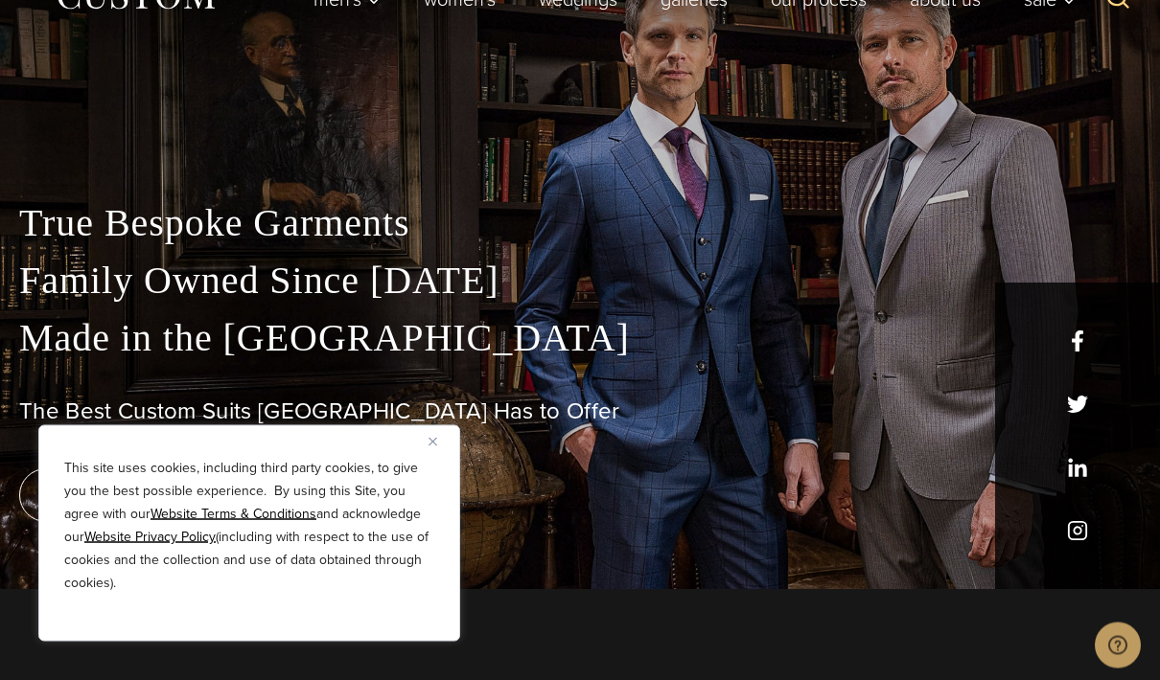
scroll to position [91, 0]
click at [438, 453] on button "Close" at bounding box center [439, 441] width 23 height 23
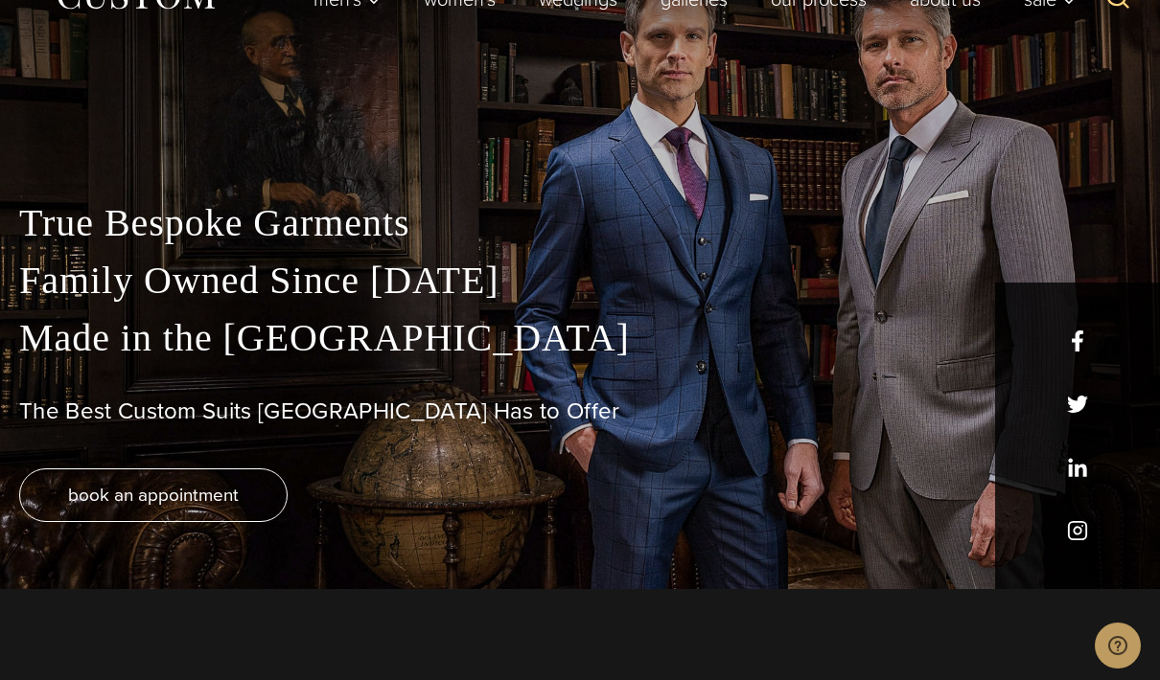
scroll to position [0, 0]
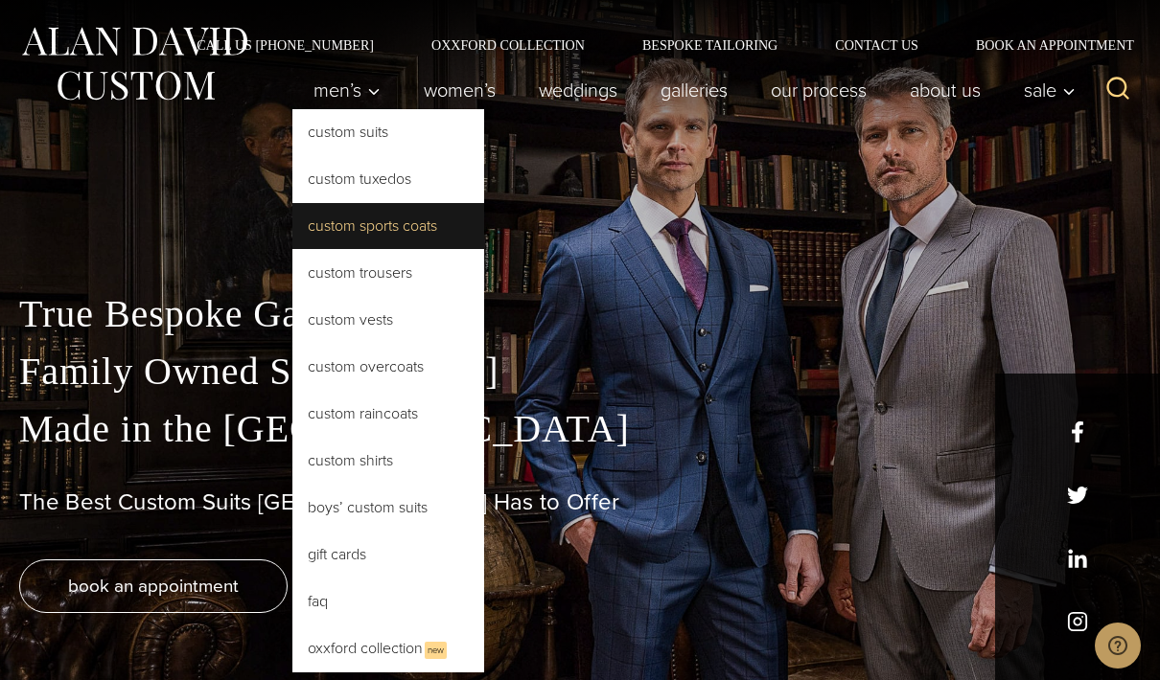
click at [408, 236] on link "Custom Sports Coats" at bounding box center [388, 226] width 192 height 46
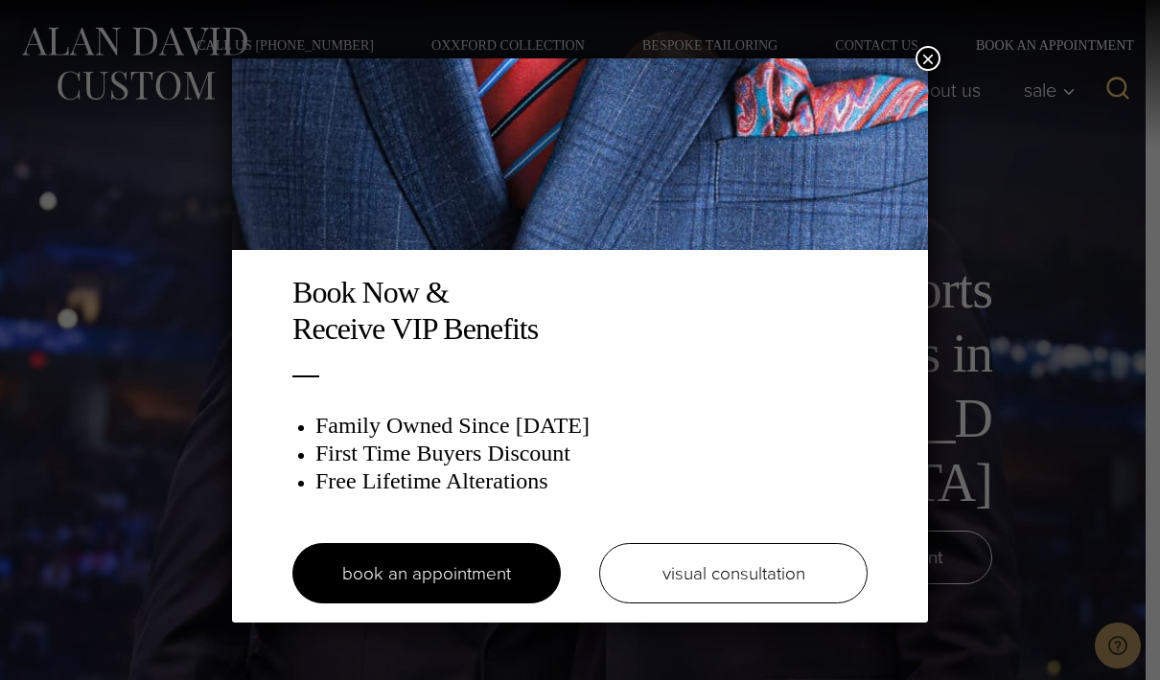
click at [932, 71] on button "×" at bounding box center [927, 58] width 25 height 25
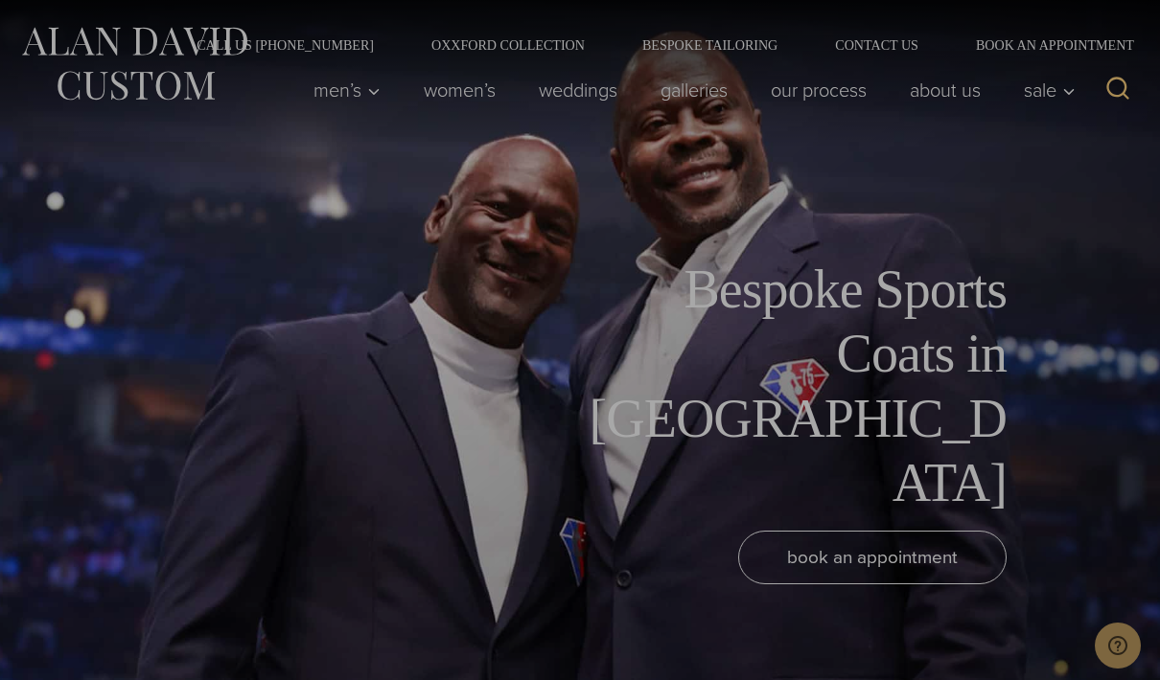
click at [942, 80] on div "Book Now & Receive VIP Benefits Family Owned Since 1913 First Time Buyers Disco…" at bounding box center [580, 340] width 1160 height 680
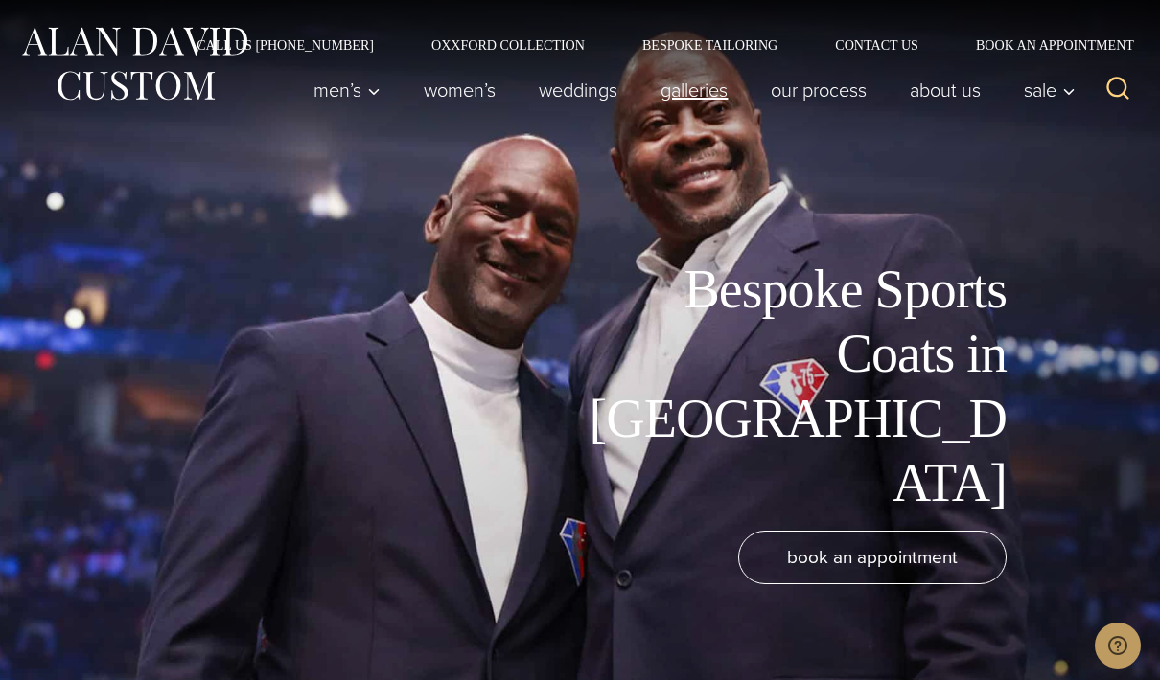
click at [690, 106] on link "Galleries" at bounding box center [694, 90] width 110 height 38
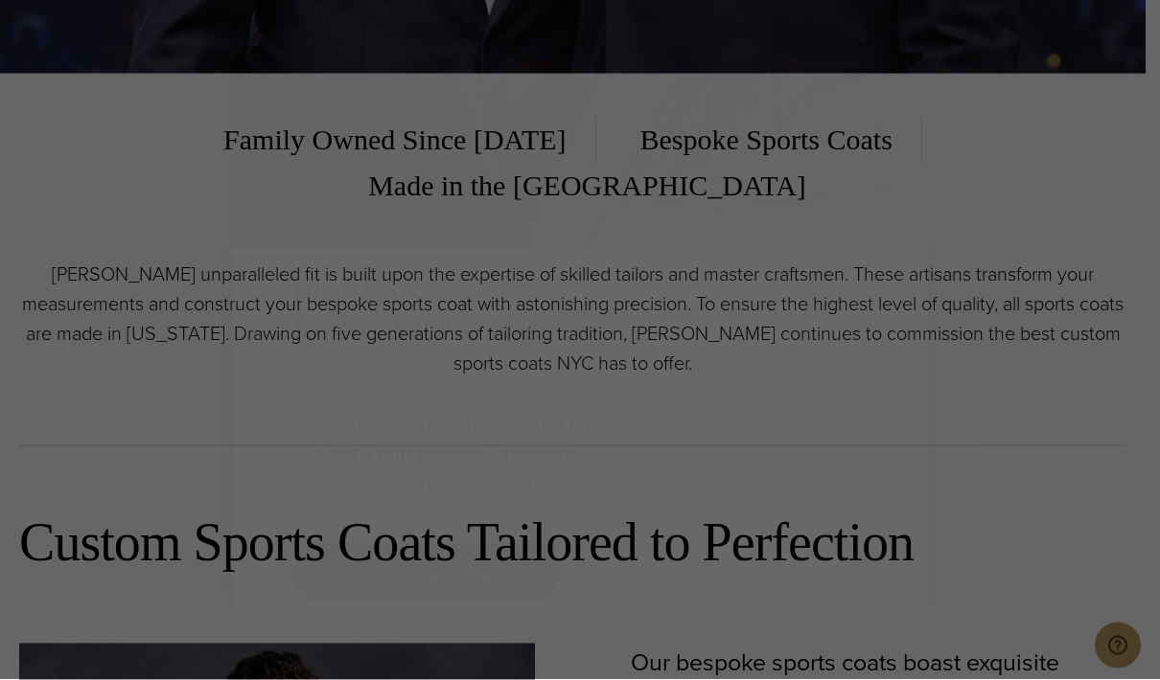
scroll to position [608, 0]
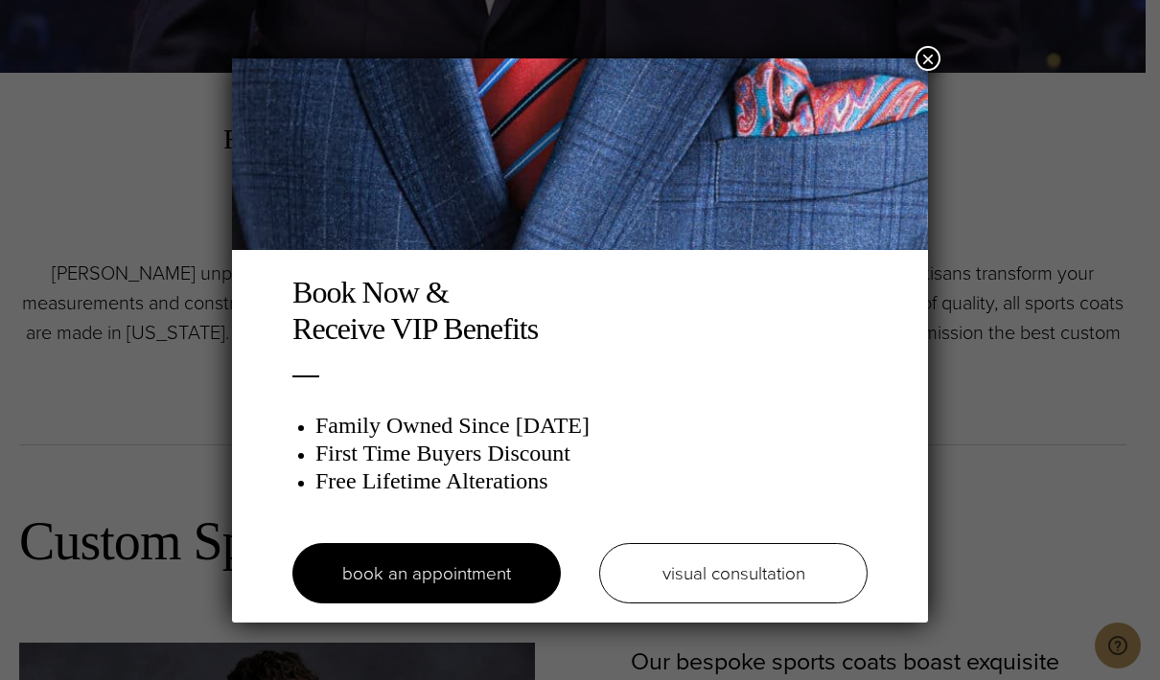
click at [932, 64] on button "×" at bounding box center [927, 58] width 25 height 25
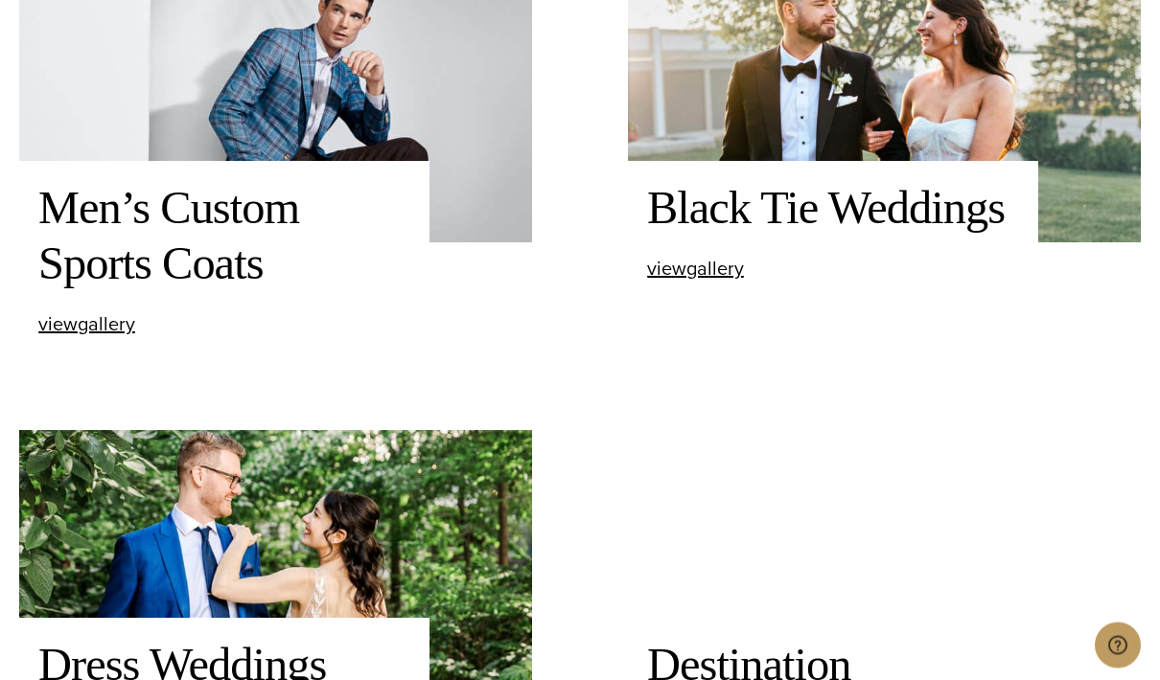
scroll to position [1249, 0]
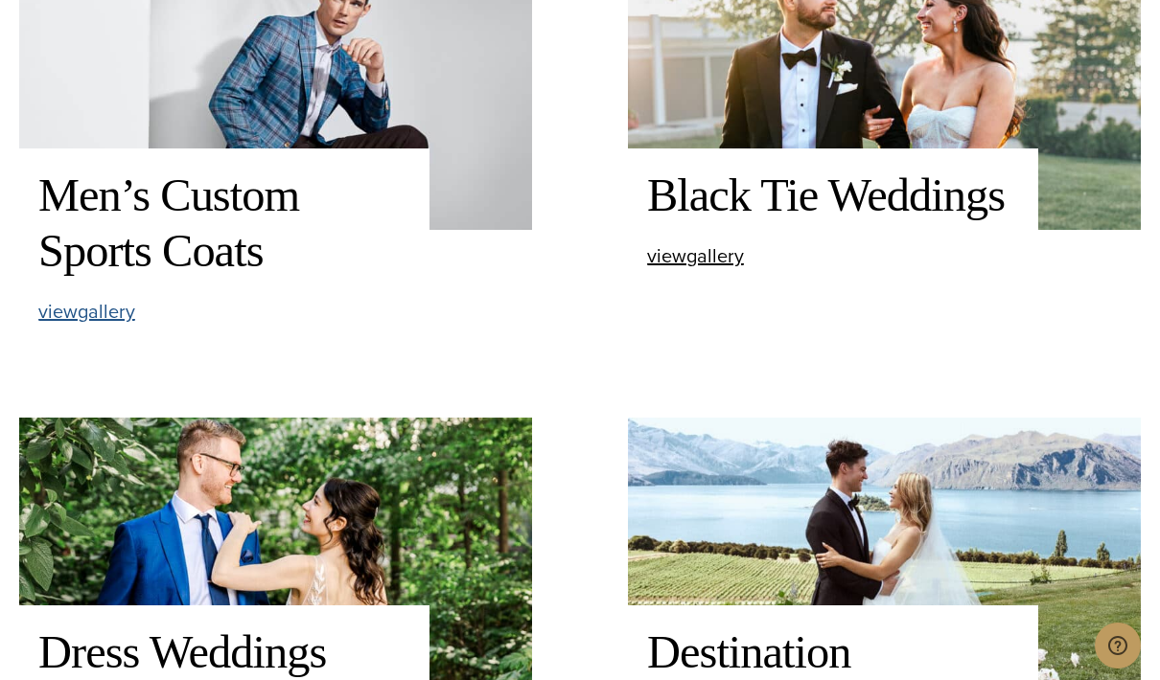
click at [72, 326] on span "view Men’s Custom Sports Coats gallery" at bounding box center [86, 311] width 97 height 29
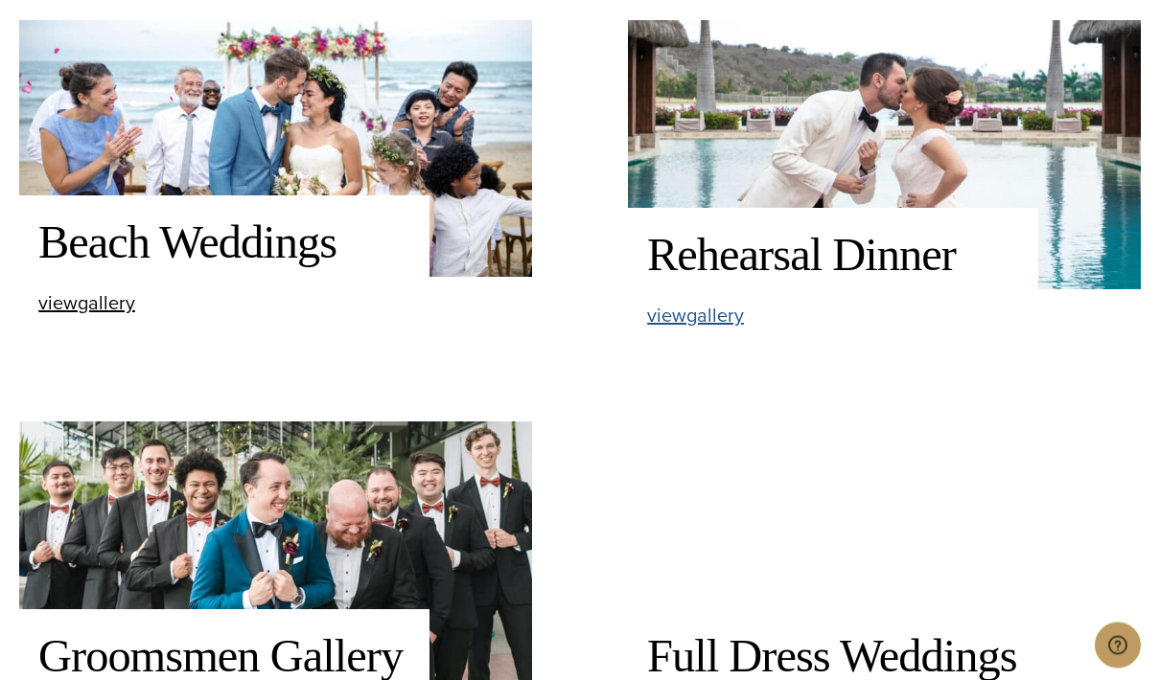
scroll to position [2103, 0]
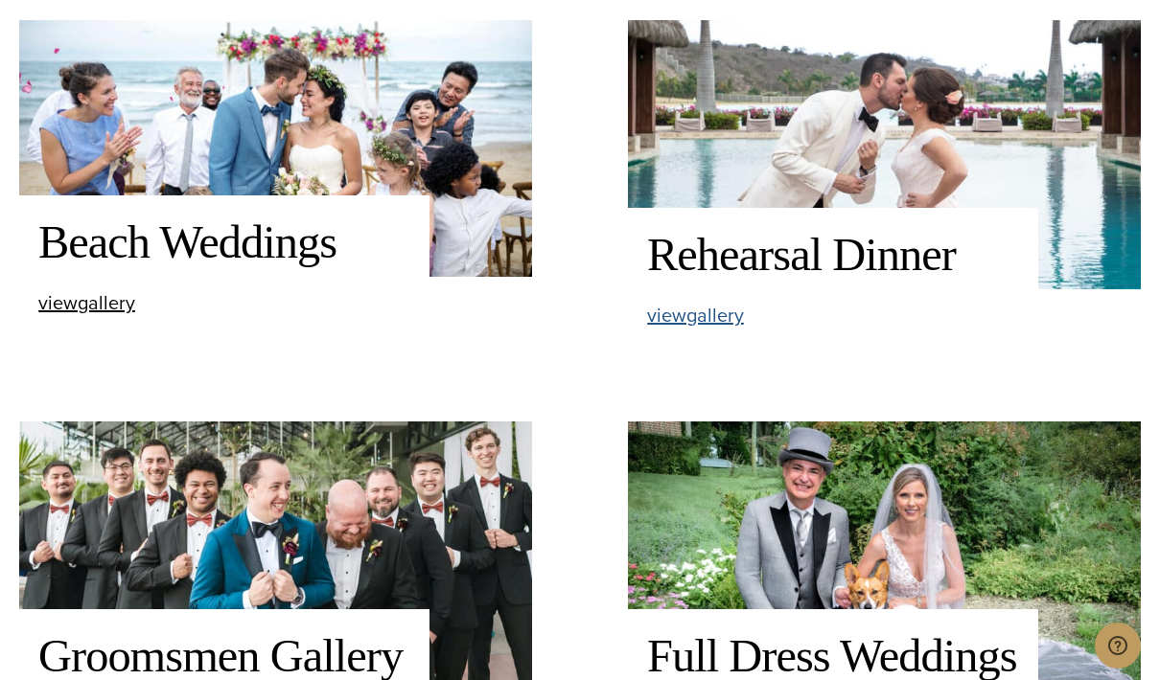
click at [708, 330] on span "view Rehearsal Dinner gallery" at bounding box center [695, 315] width 97 height 29
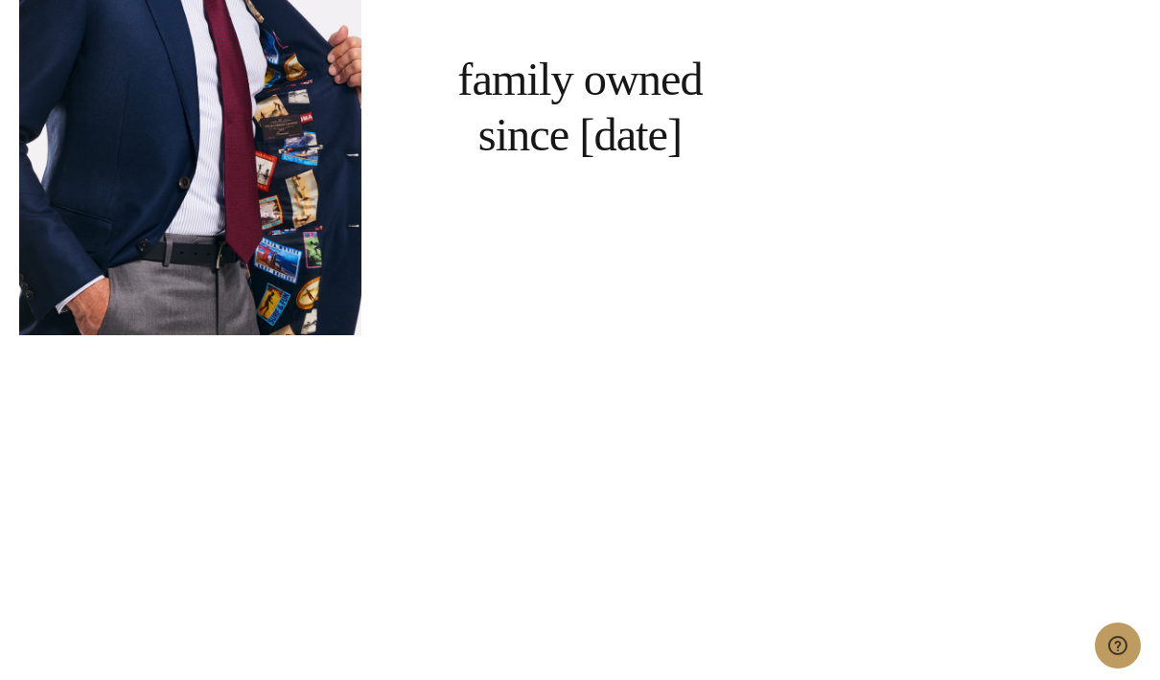
scroll to position [3841, 0]
